Goal: Find specific page/section: Find specific page/section

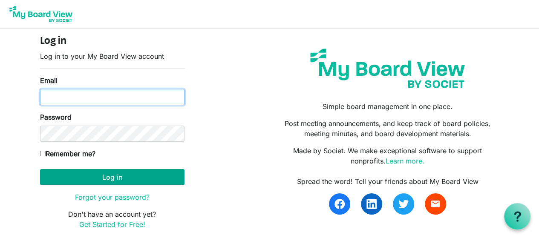
type input "kimvoyle@voyle.com"
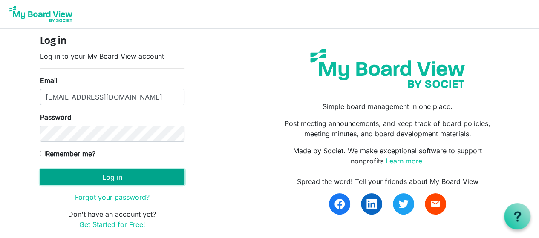
click at [126, 176] on button "Log in" at bounding box center [112, 177] width 145 height 16
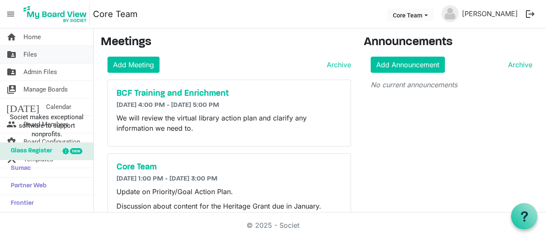
click at [19, 55] on link "folder_shared Files" at bounding box center [46, 54] width 93 height 17
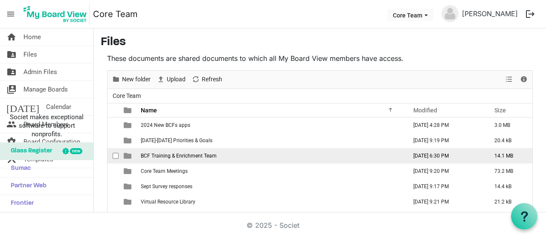
click at [172, 155] on span "BCF Training & Enrichment Team" at bounding box center [179, 156] width 76 height 6
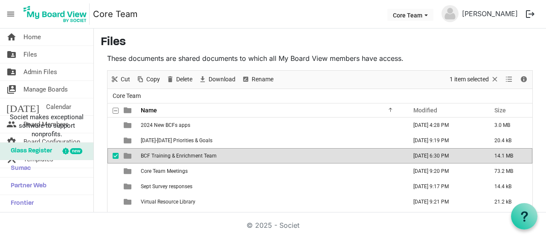
click at [172, 155] on span "BCF Training & Enrichment Team" at bounding box center [179, 156] width 76 height 6
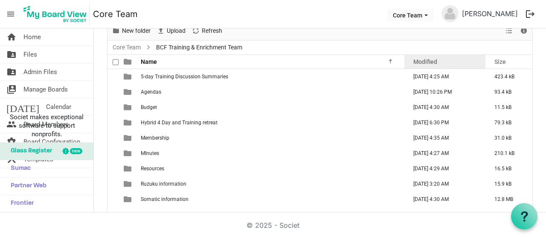
click at [440, 61] on div "Modified" at bounding box center [444, 61] width 69 height 12
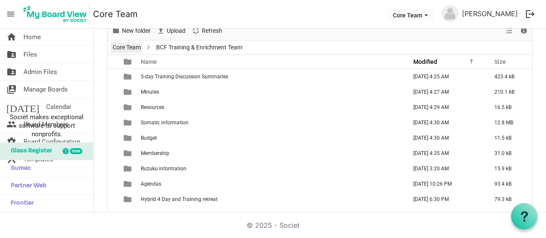
click at [125, 46] on link "Core Team" at bounding box center [127, 47] width 32 height 11
